Goal: Transaction & Acquisition: Subscribe to service/newsletter

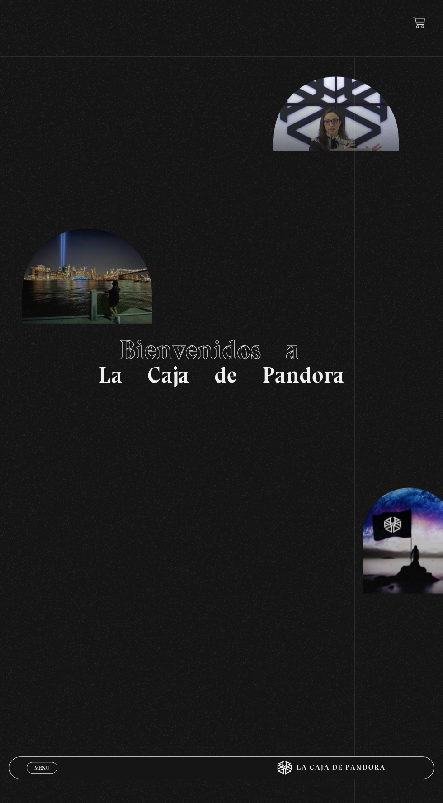
click at [35, 765] on span "Menu" at bounding box center [41, 767] width 15 height 5
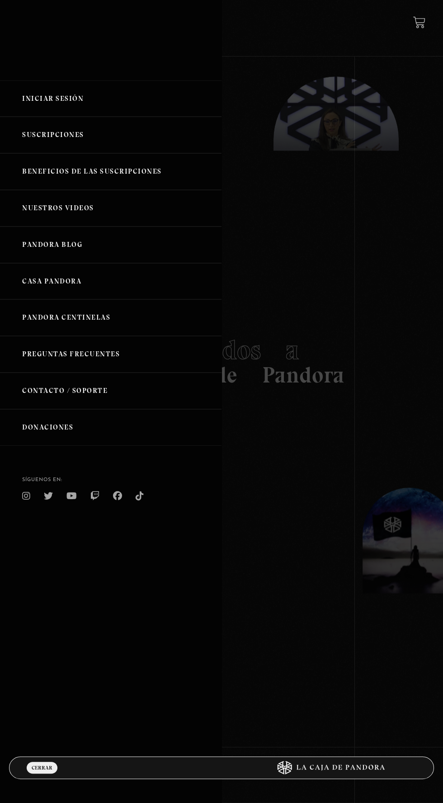
click at [44, 103] on link "Iniciar Sesión" at bounding box center [111, 98] width 222 height 37
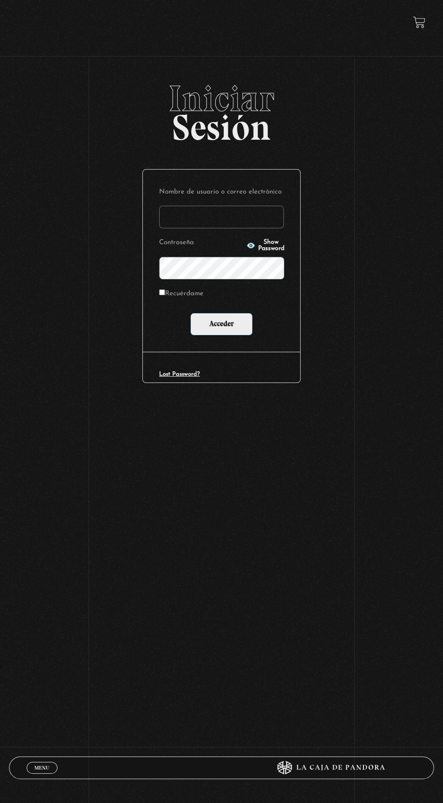
click at [247, 226] on input "Nombre de usuario o correo electrónico" at bounding box center [221, 217] width 125 height 23
type input "michelle-147@hotmail.com"
click at [190, 313] on input "Acceder" at bounding box center [221, 324] width 62 height 23
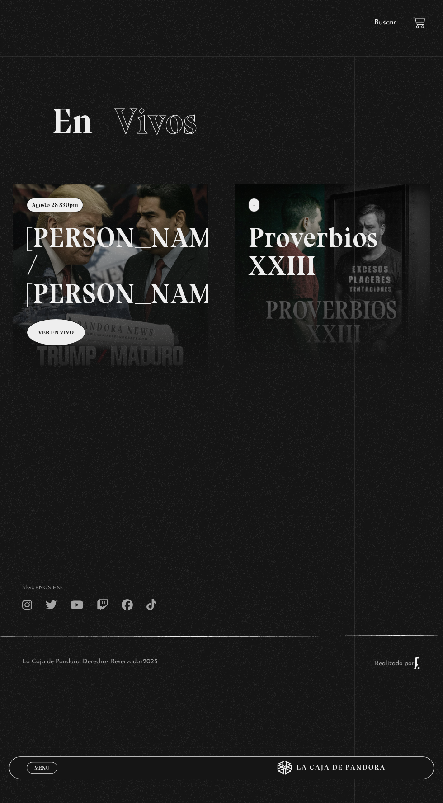
click at [164, 278] on link at bounding box center [234, 585] width 443 height 803
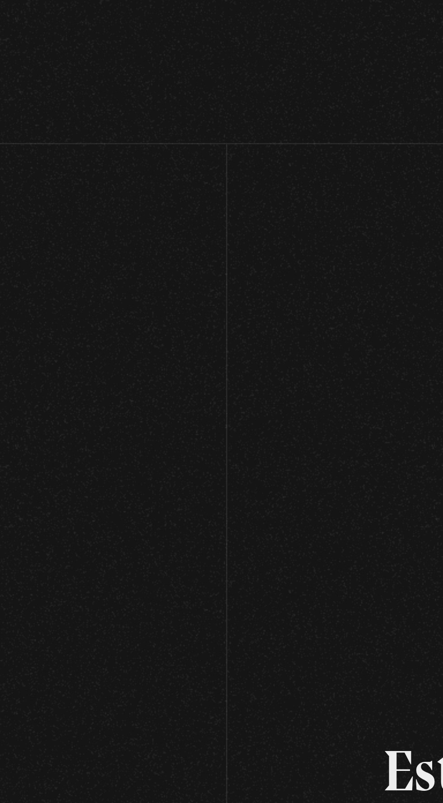
click at [61, 167] on section "Este contenido es protegido Para acceder debe obtener una suscripción paga: Obt…" at bounding box center [221, 321] width 443 height 642
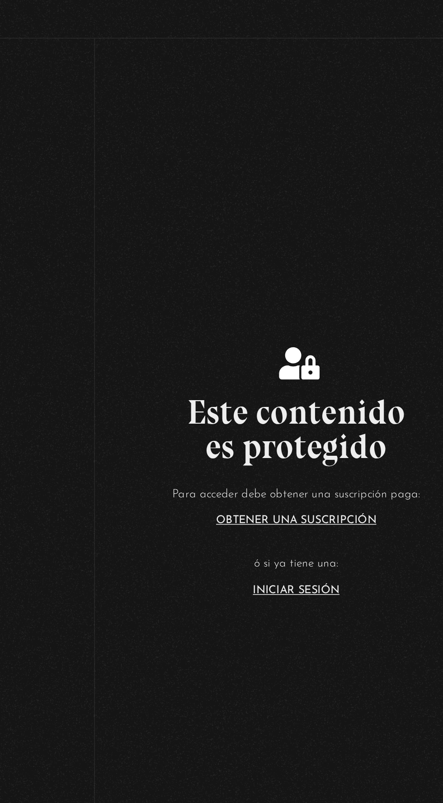
click at [203, 423] on link "Iniciar Sesión" at bounding box center [221, 419] width 57 height 7
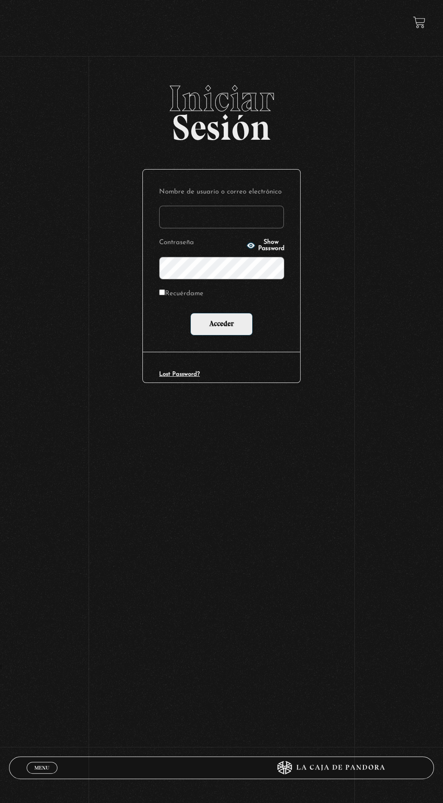
click at [207, 220] on input "Nombre de usuario o correo electrónico" at bounding box center [221, 217] width 125 height 23
type input "michelle-147@hotmail.com"
click at [190, 313] on input "Acceder" at bounding box center [221, 324] width 62 height 23
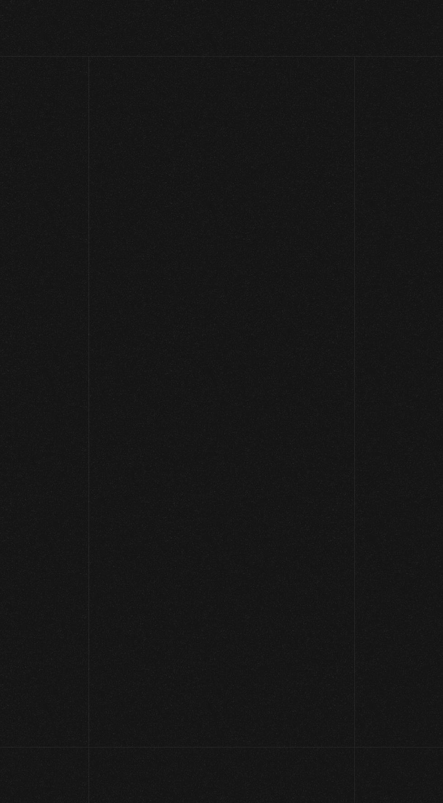
click at [208, 339] on link at bounding box center [234, 585] width 443 height 803
